Goal: Information Seeking & Learning: Learn about a topic

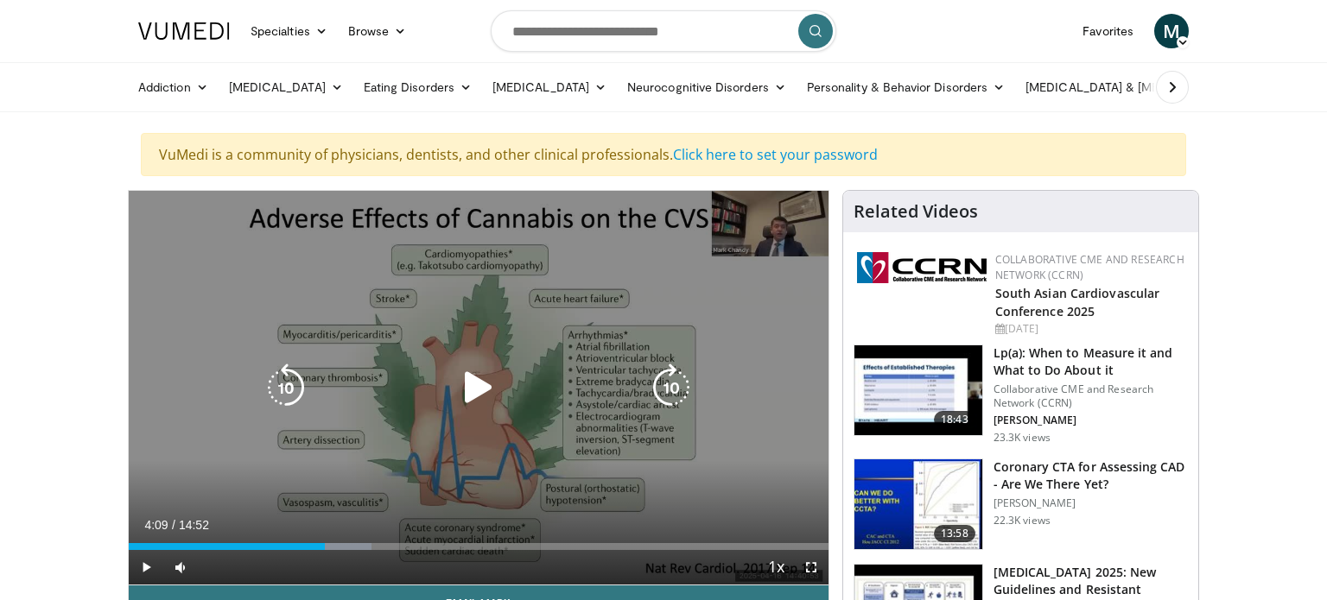
click at [483, 383] on icon "Video Player" at bounding box center [478, 388] width 48 height 48
click at [486, 390] on icon "Video Player" at bounding box center [478, 388] width 48 height 48
click at [475, 386] on icon "Video Player" at bounding box center [478, 388] width 48 height 48
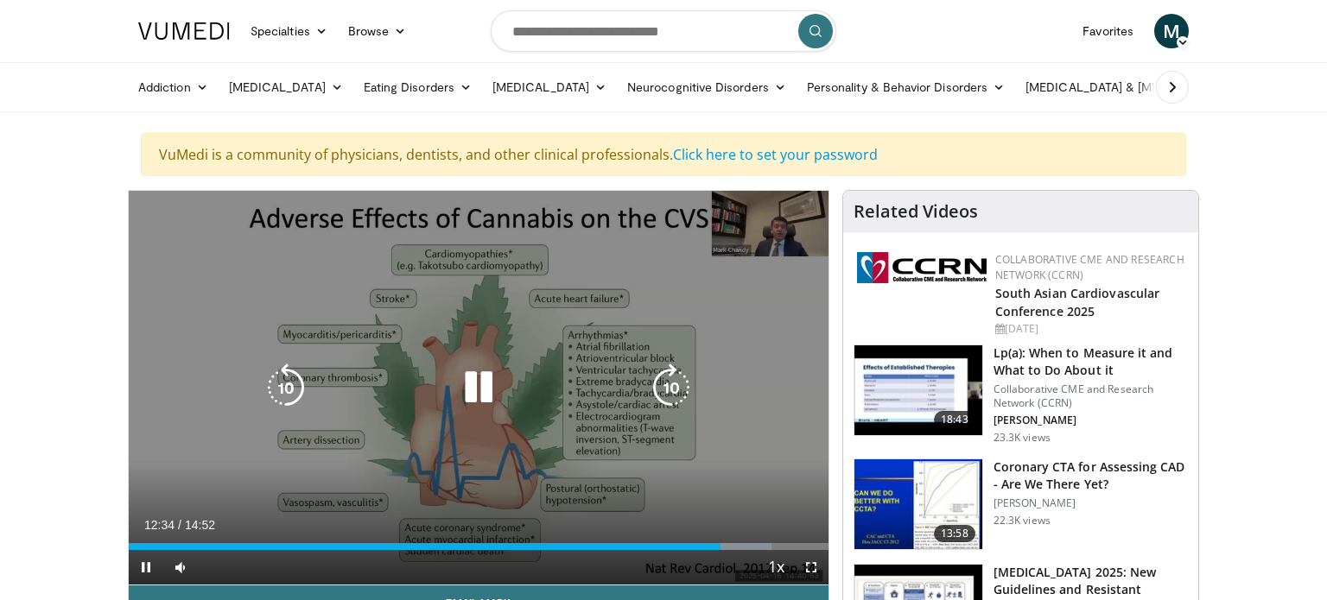
click at [473, 384] on icon "Video Player" at bounding box center [478, 388] width 48 height 48
click at [479, 386] on icon "Video Player" at bounding box center [478, 388] width 48 height 48
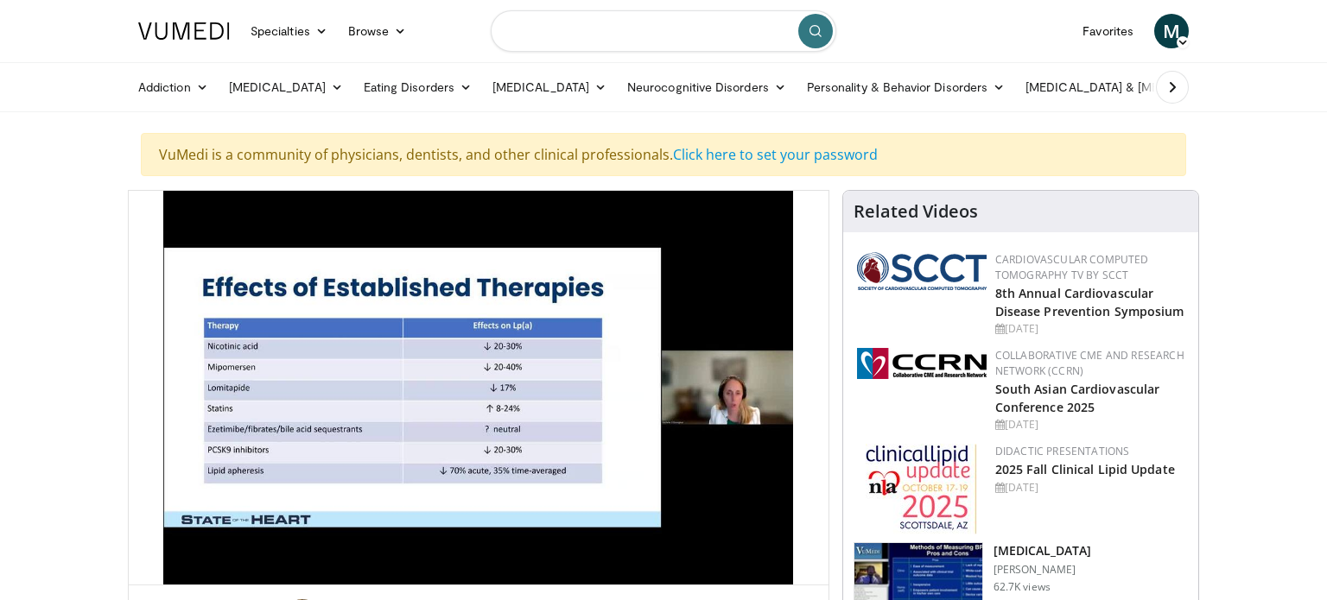
click at [599, 21] on input "Search topics, interventions" at bounding box center [664, 30] width 346 height 41
click at [588, 86] on span "long acting injectables" at bounding box center [589, 87] width 127 height 17
type input "**********"
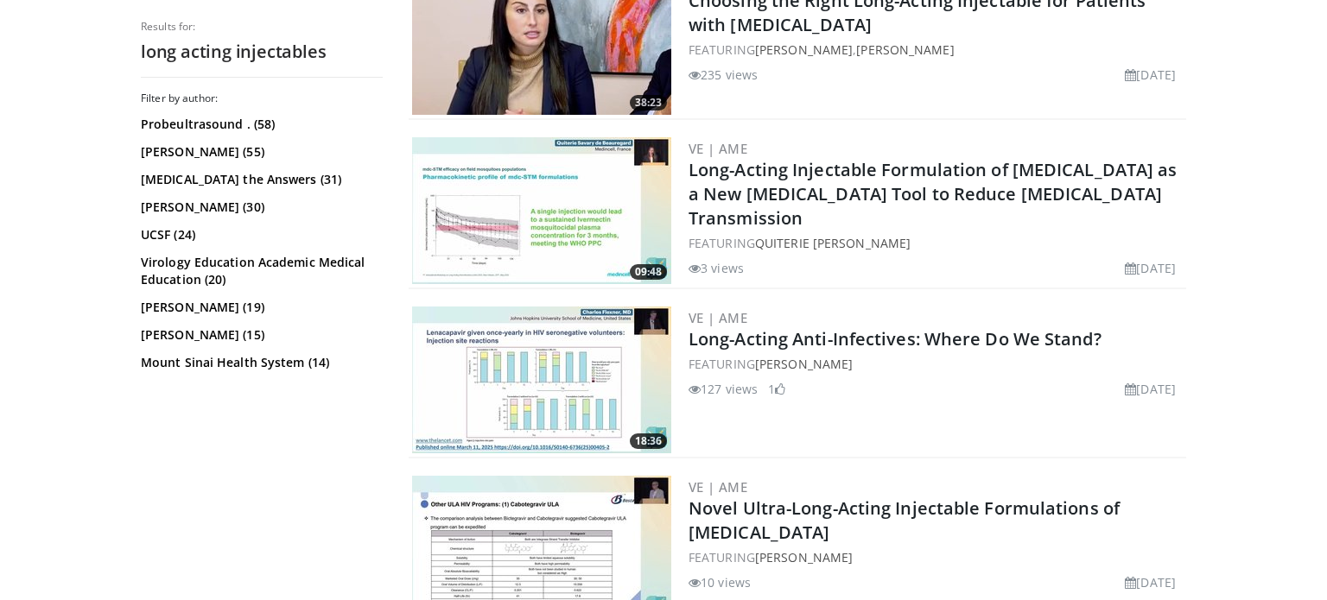
scroll to position [503, 0]
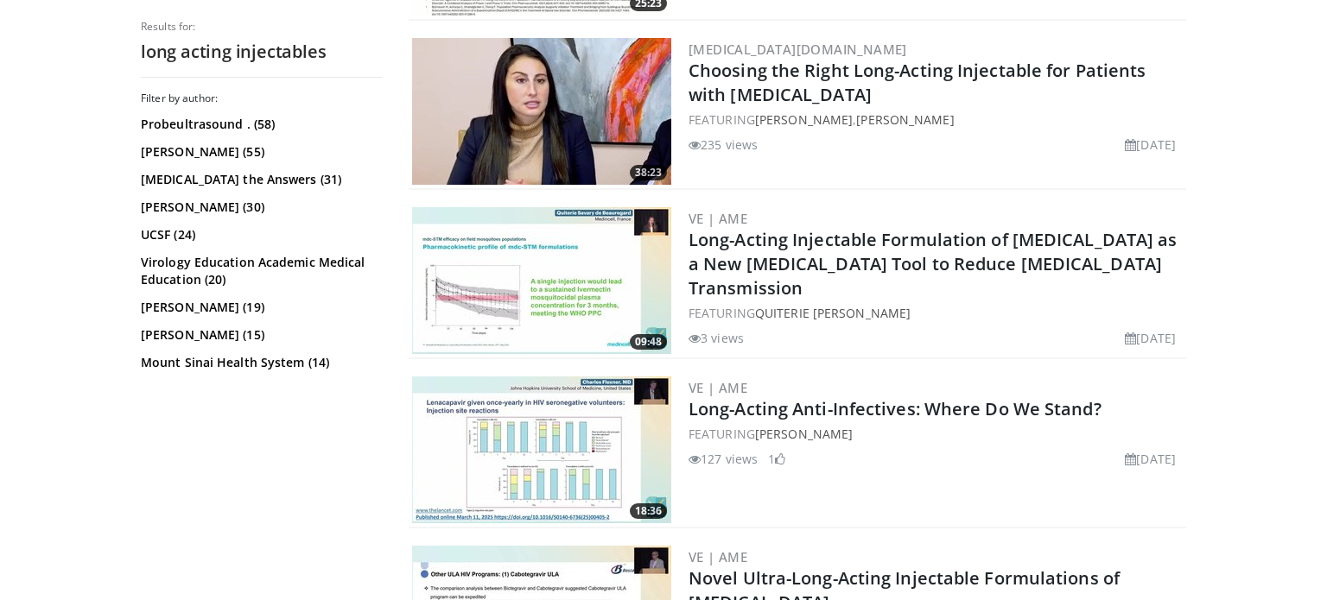
click at [559, 120] on img at bounding box center [541, 111] width 259 height 147
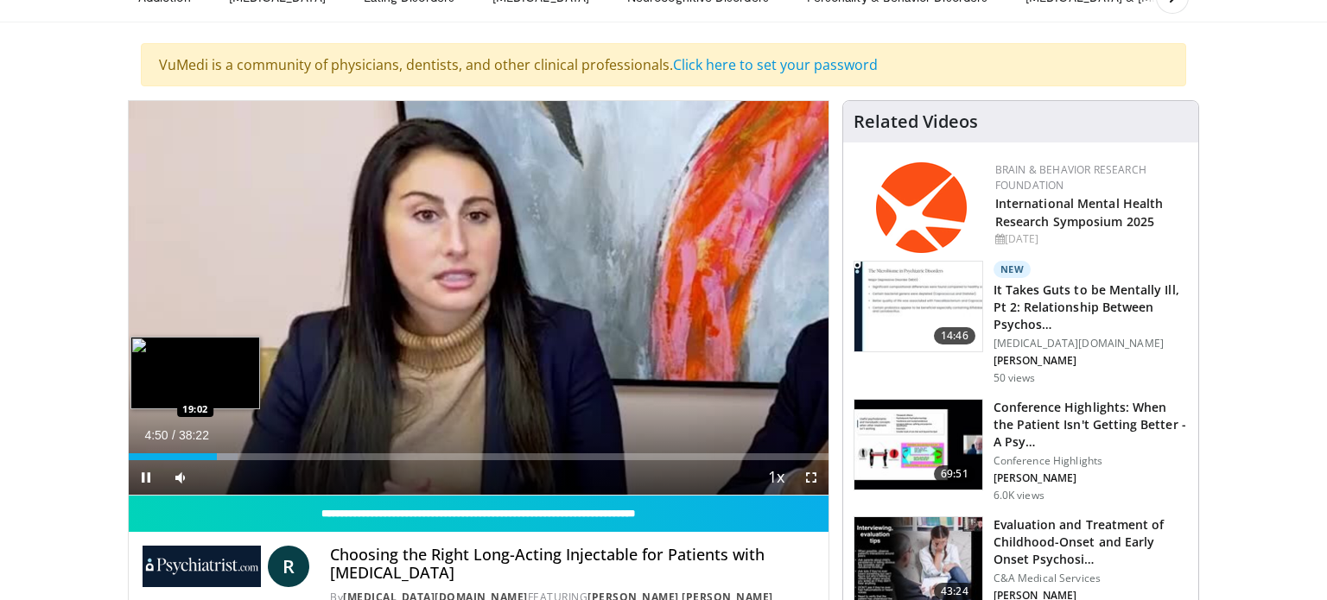
scroll to position [93, 0]
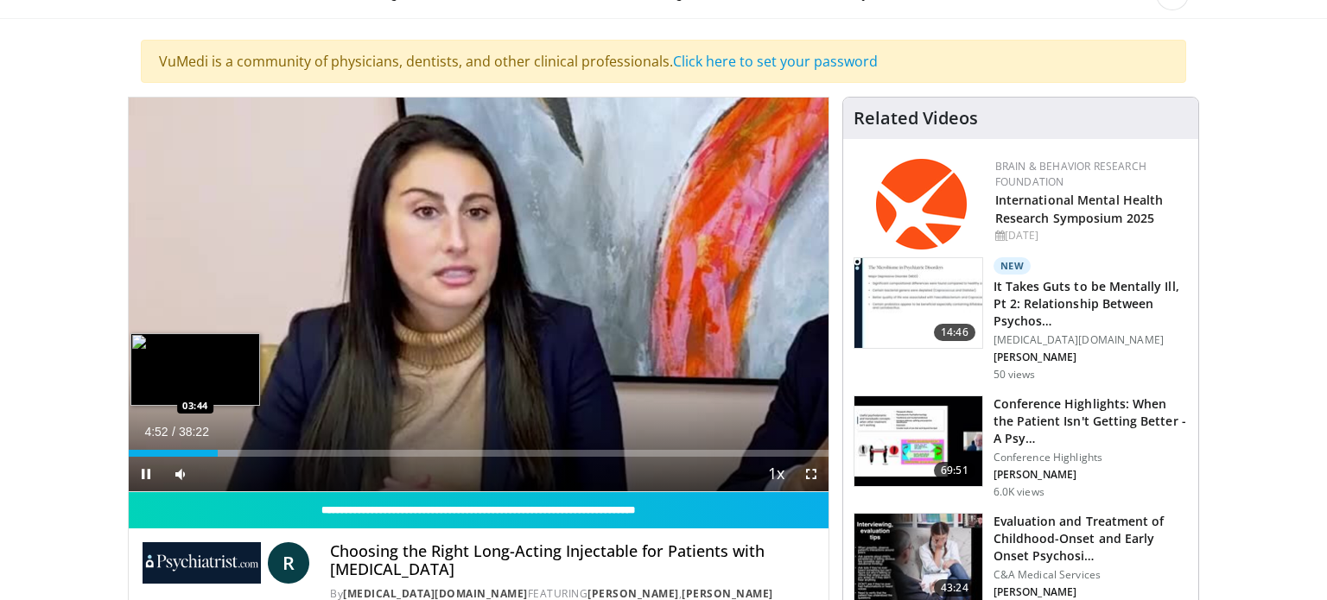
click at [196, 450] on div "04:52" at bounding box center [173, 453] width 89 height 7
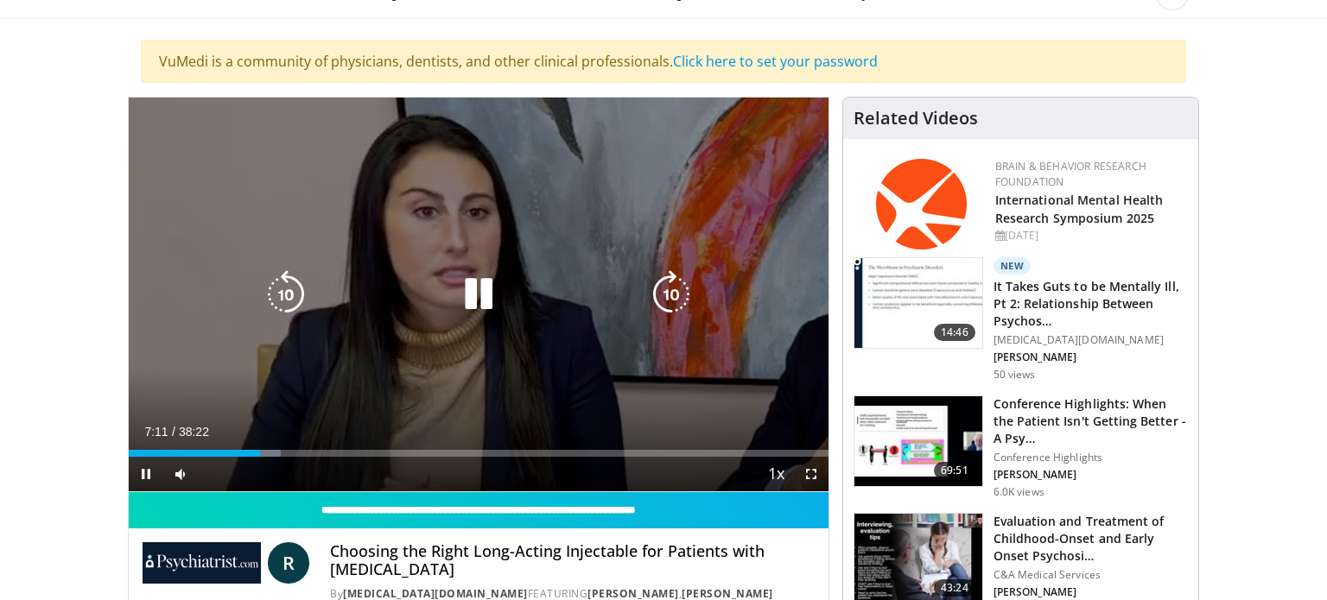
click at [466, 297] on icon "Video Player" at bounding box center [478, 294] width 48 height 48
